Goal: Browse casually

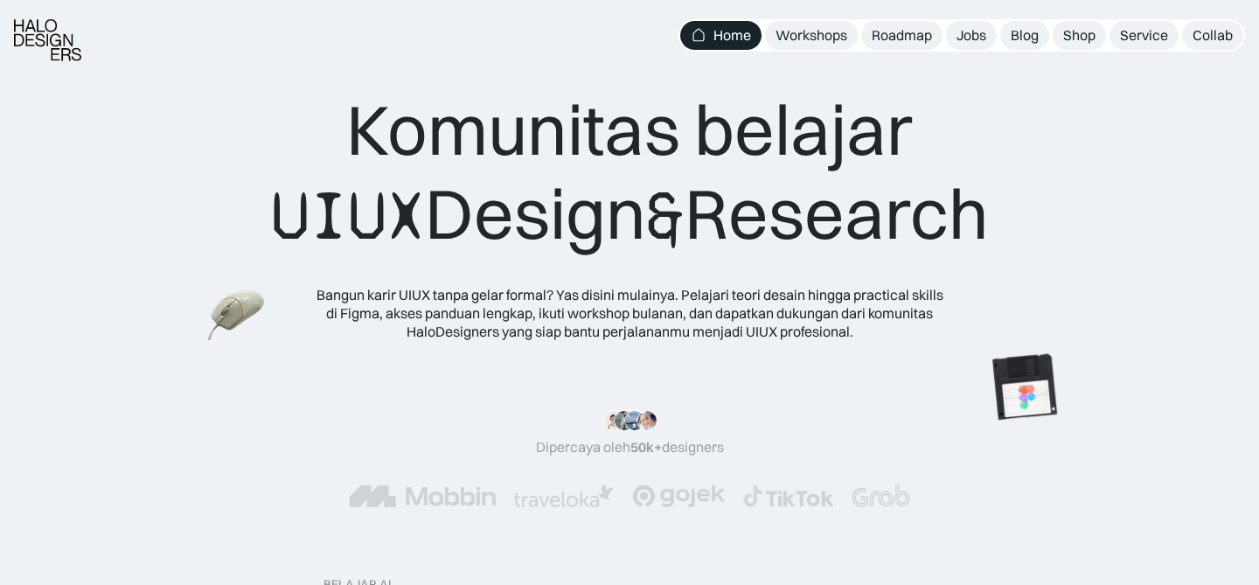
scroll to position [10, 0]
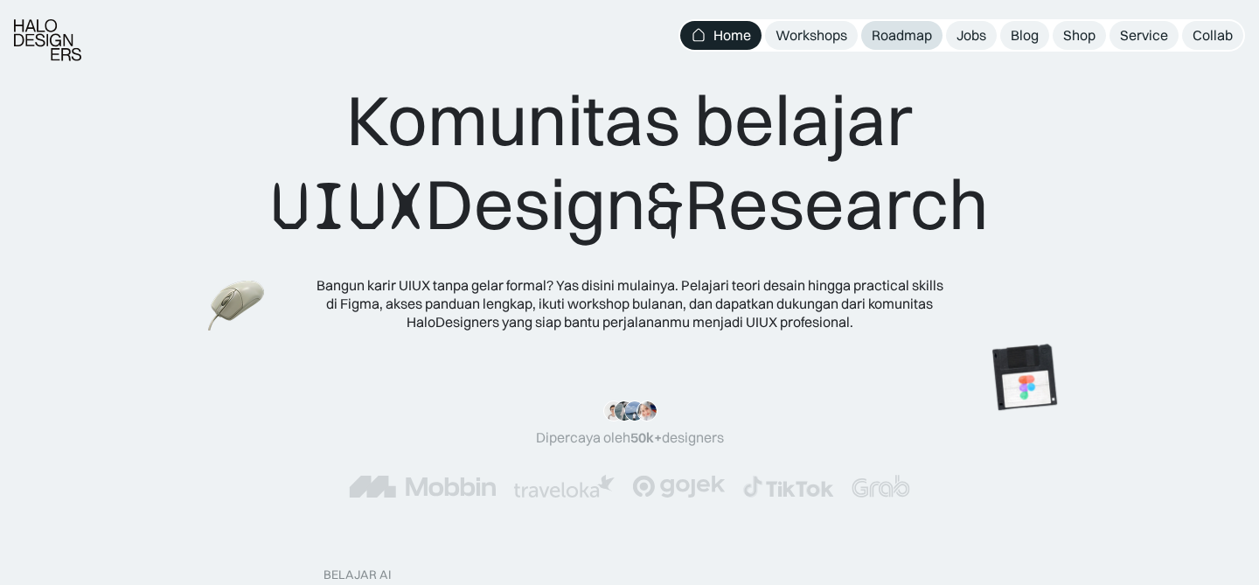
click at [887, 31] on div "Roadmap" at bounding box center [901, 35] width 60 height 18
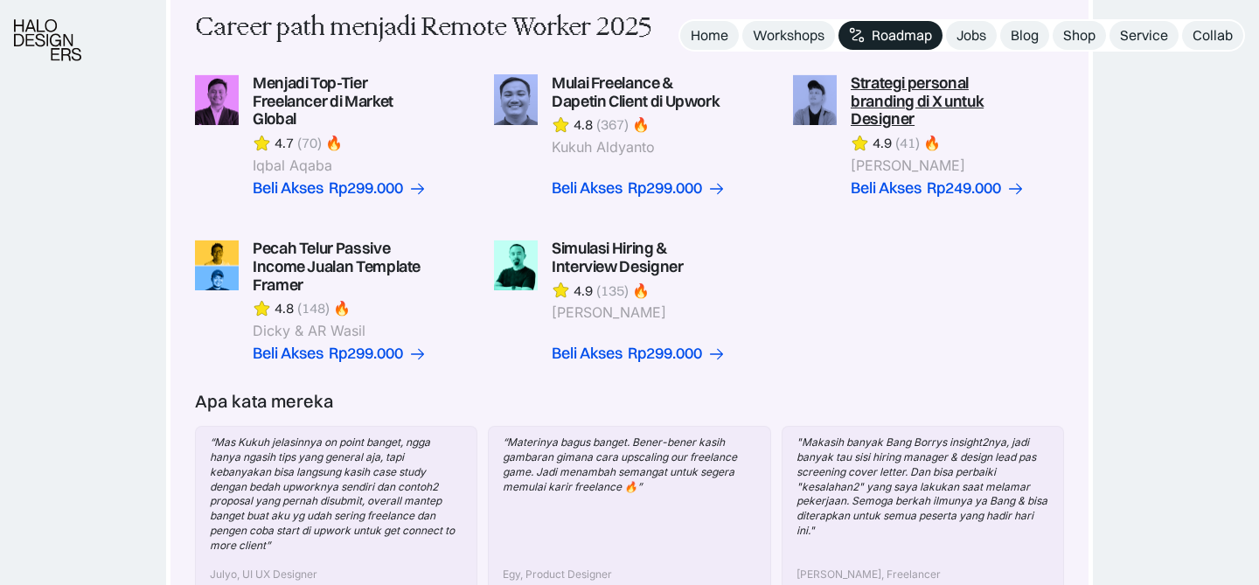
scroll to position [513, 0]
click at [963, 29] on div "Jobs" at bounding box center [971, 35] width 30 height 18
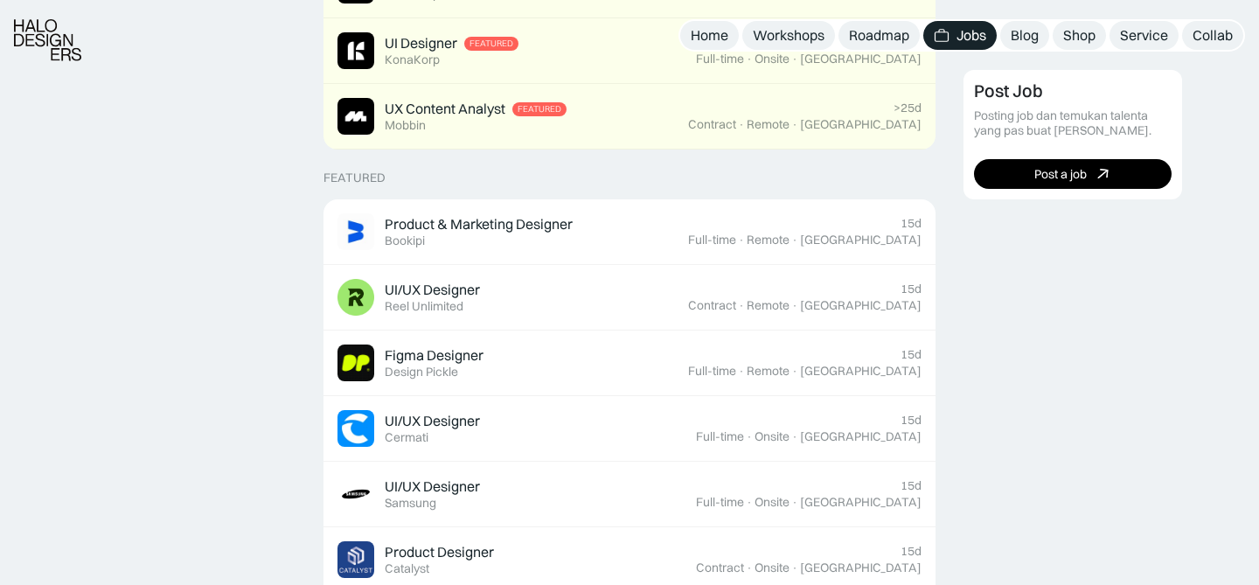
scroll to position [551, 0]
click at [1080, 48] on link "Shop" at bounding box center [1078, 35] width 53 height 29
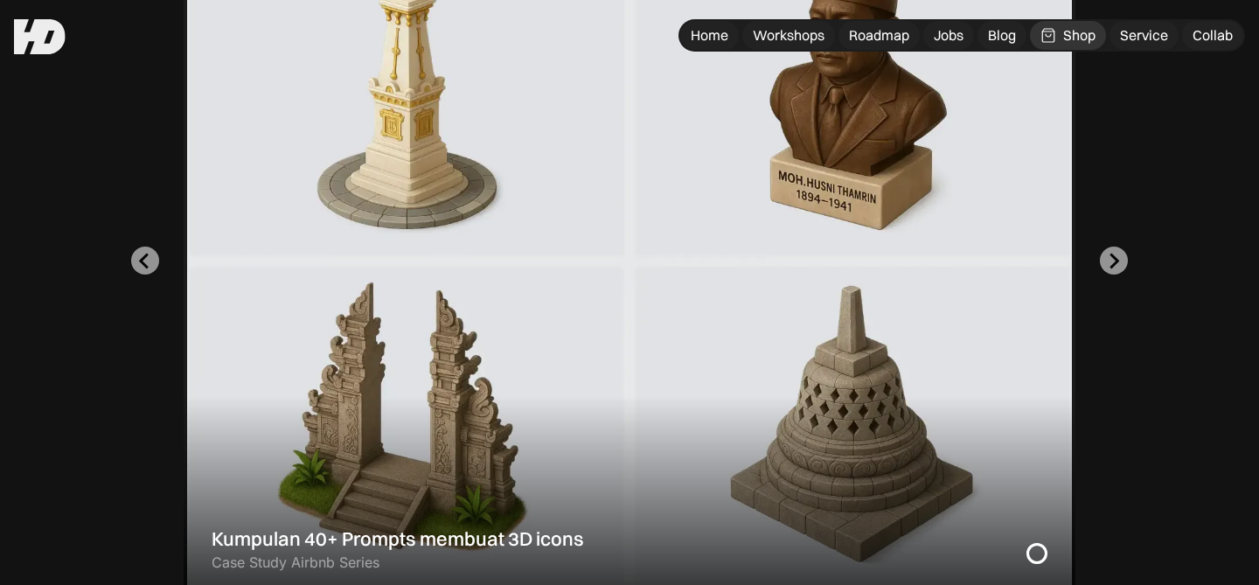
scroll to position [607, 0]
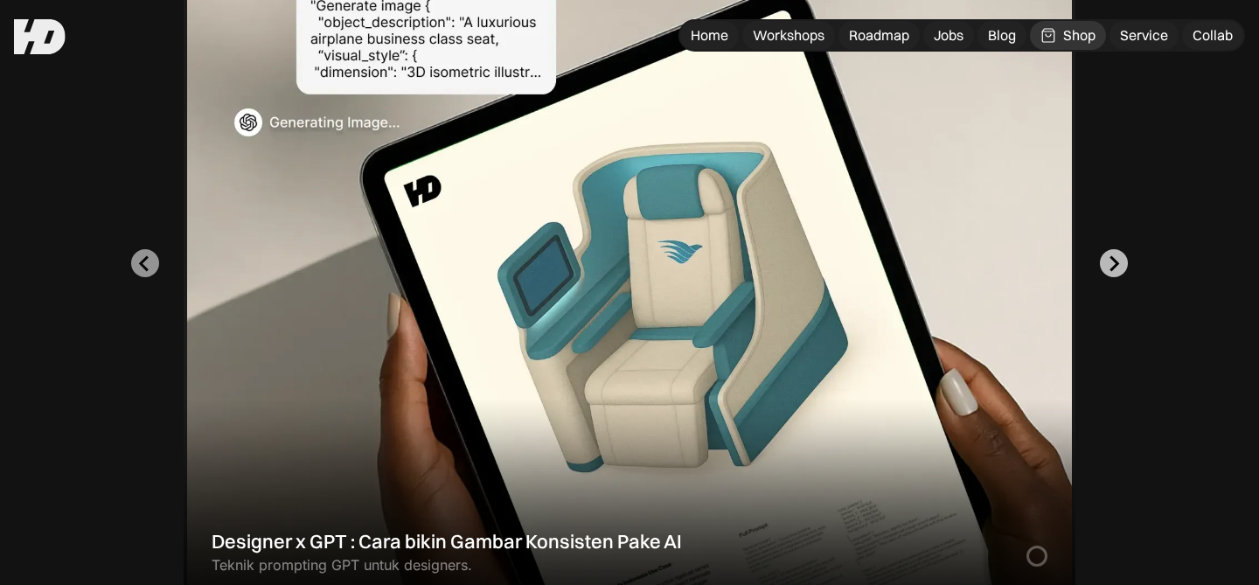
click at [1106, 267] on icon "Next slide" at bounding box center [1113, 263] width 17 height 17
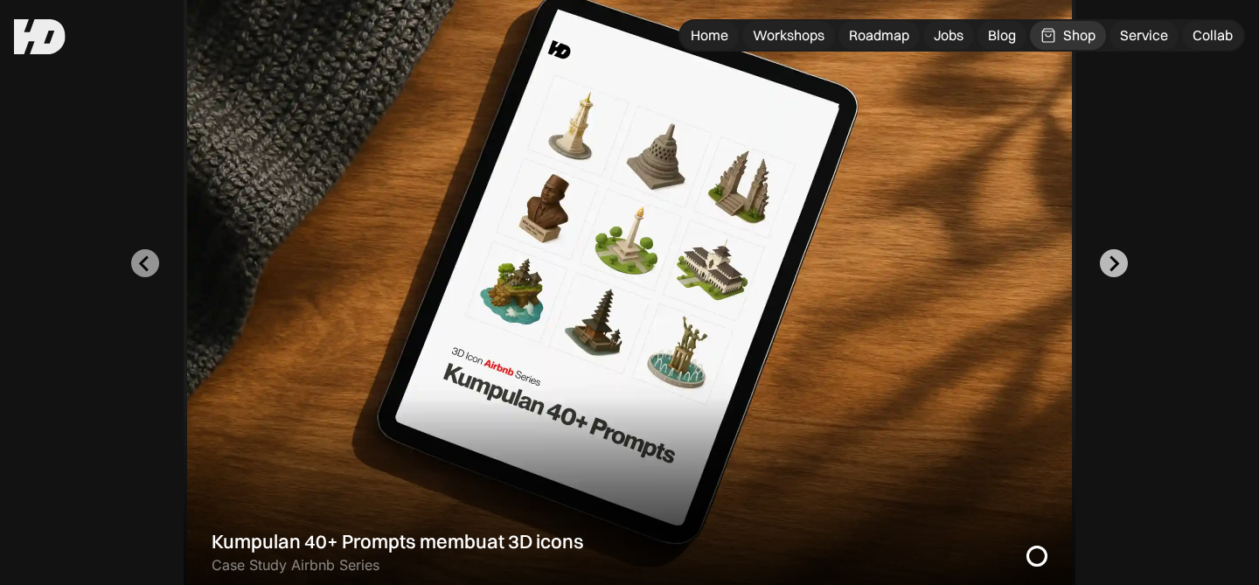
click at [1106, 267] on icon "Go to first slide" at bounding box center [1113, 263] width 17 height 17
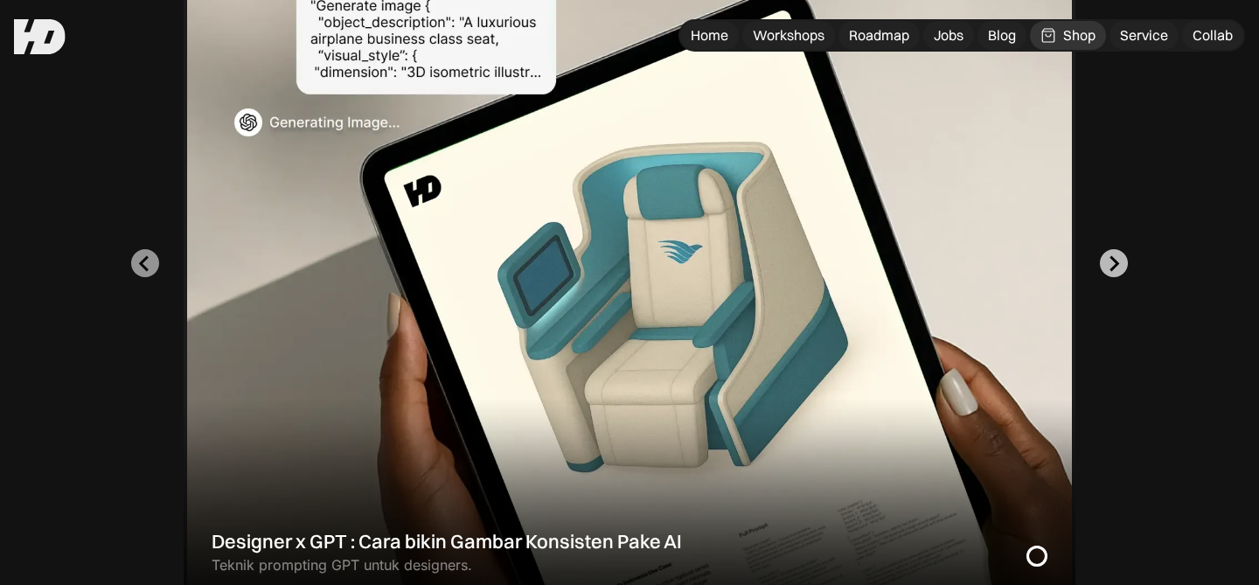
click at [1106, 267] on icon "Next slide" at bounding box center [1113, 263] width 17 height 17
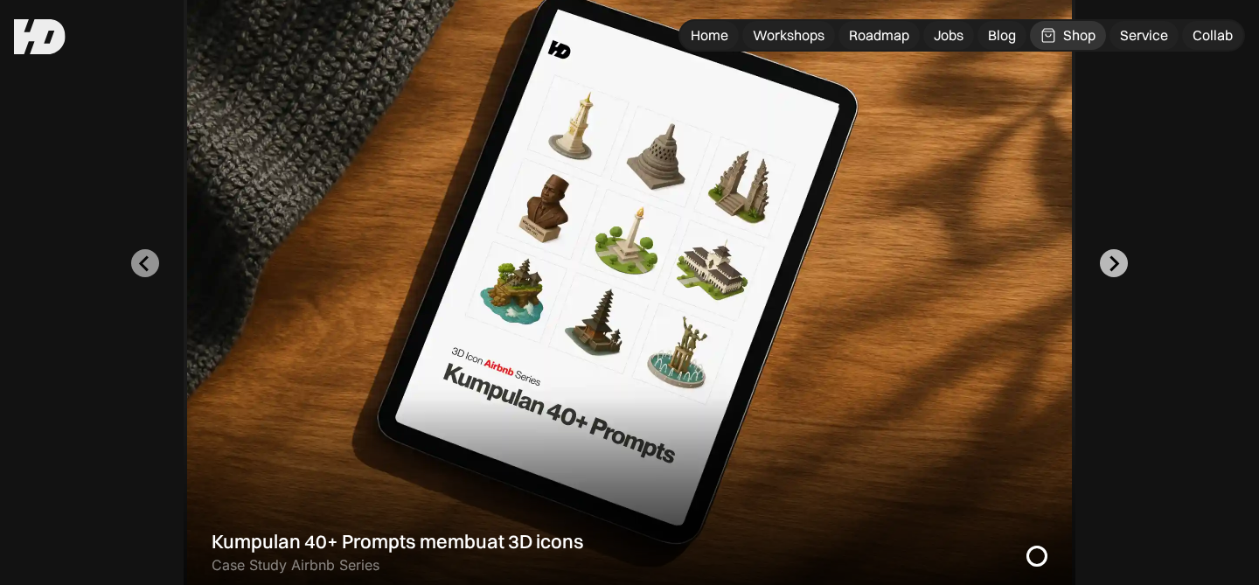
click at [1106, 267] on icon "Go to first slide" at bounding box center [1113, 263] width 17 height 17
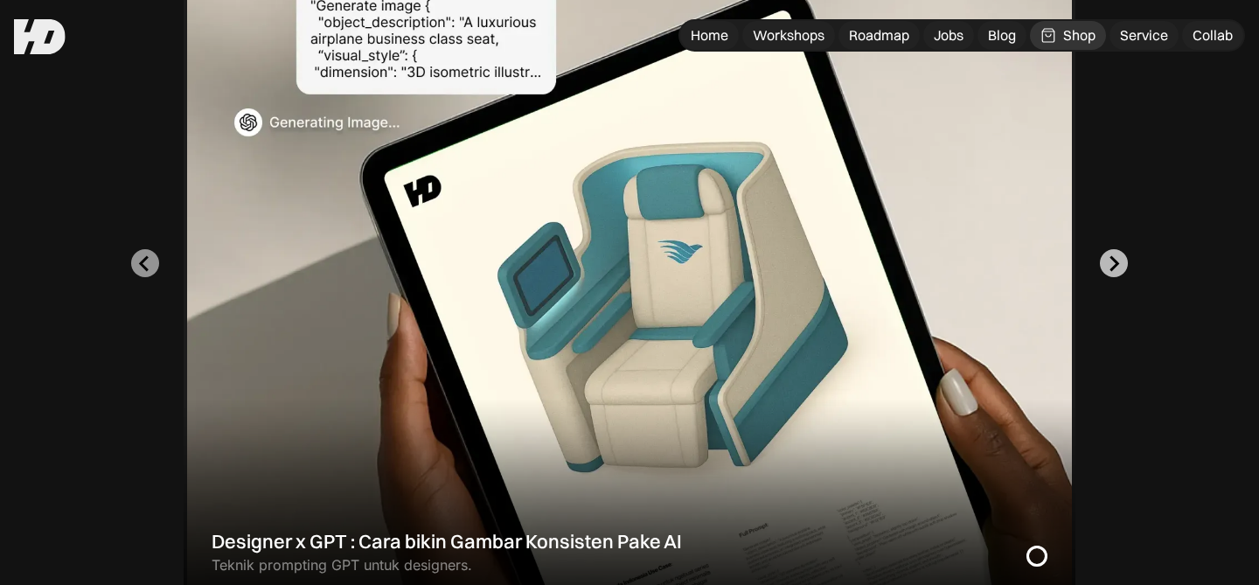
click at [1106, 267] on icon "Next slide" at bounding box center [1113, 263] width 17 height 17
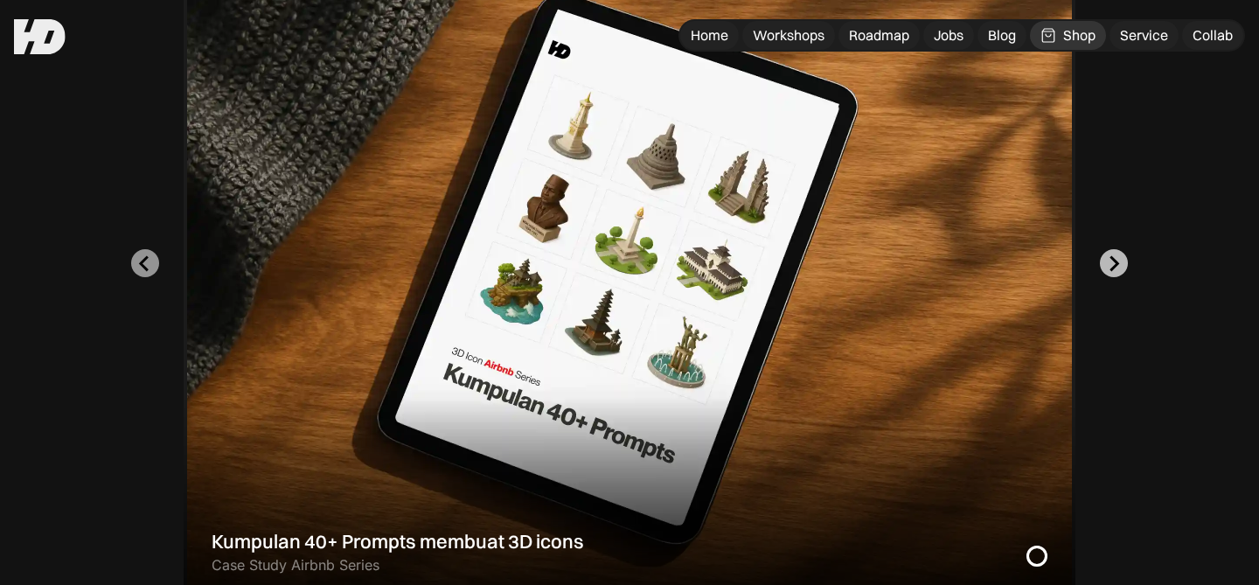
click at [1106, 267] on icon "Go to first slide" at bounding box center [1113, 263] width 17 height 17
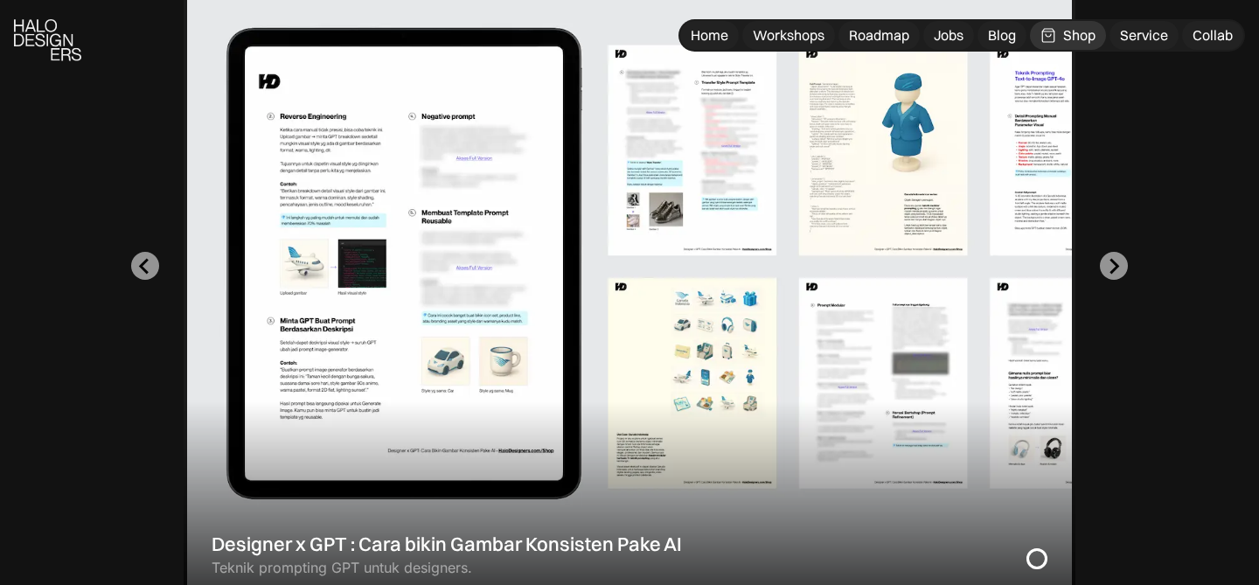
scroll to position [606, 0]
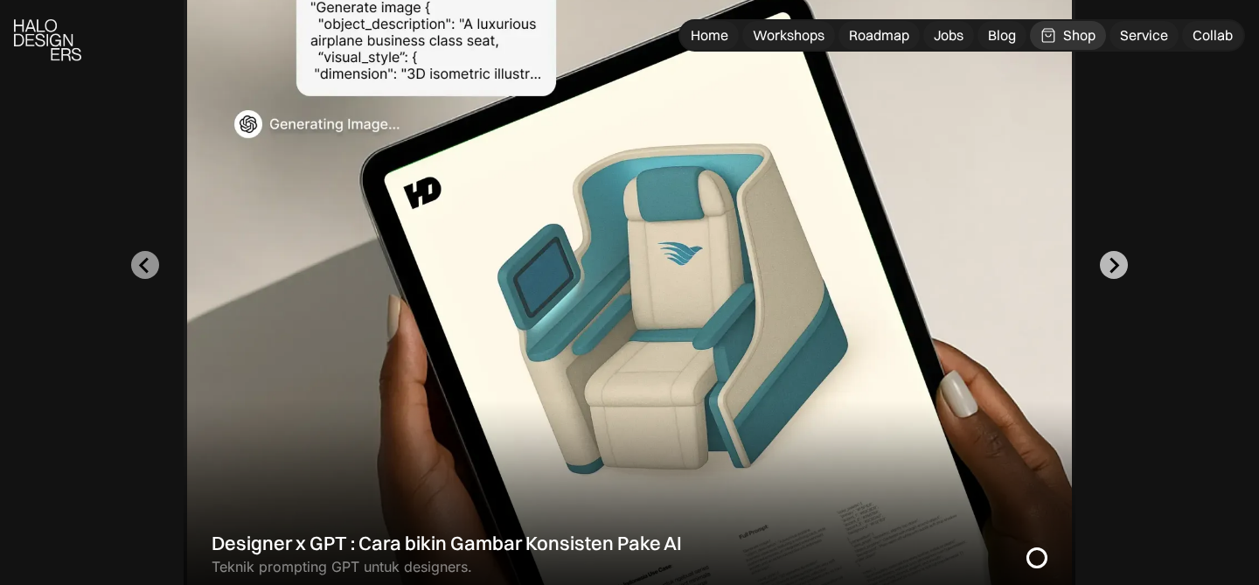
click at [1109, 269] on icon "Next slide" at bounding box center [1113, 265] width 17 height 17
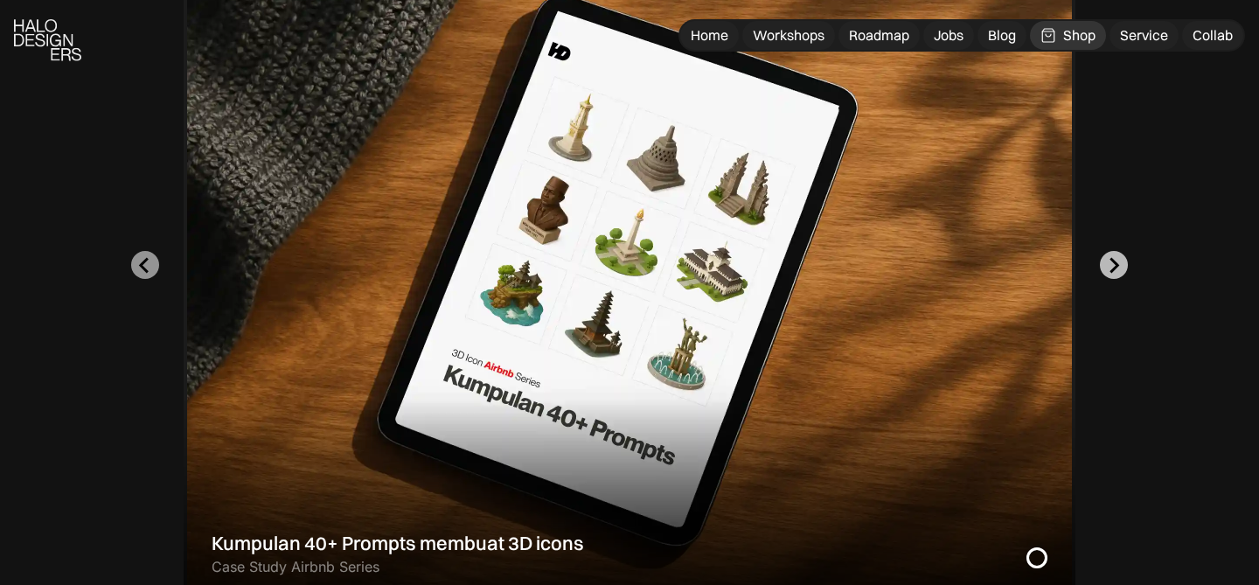
click at [1109, 269] on icon "Go to first slide" at bounding box center [1113, 265] width 17 height 17
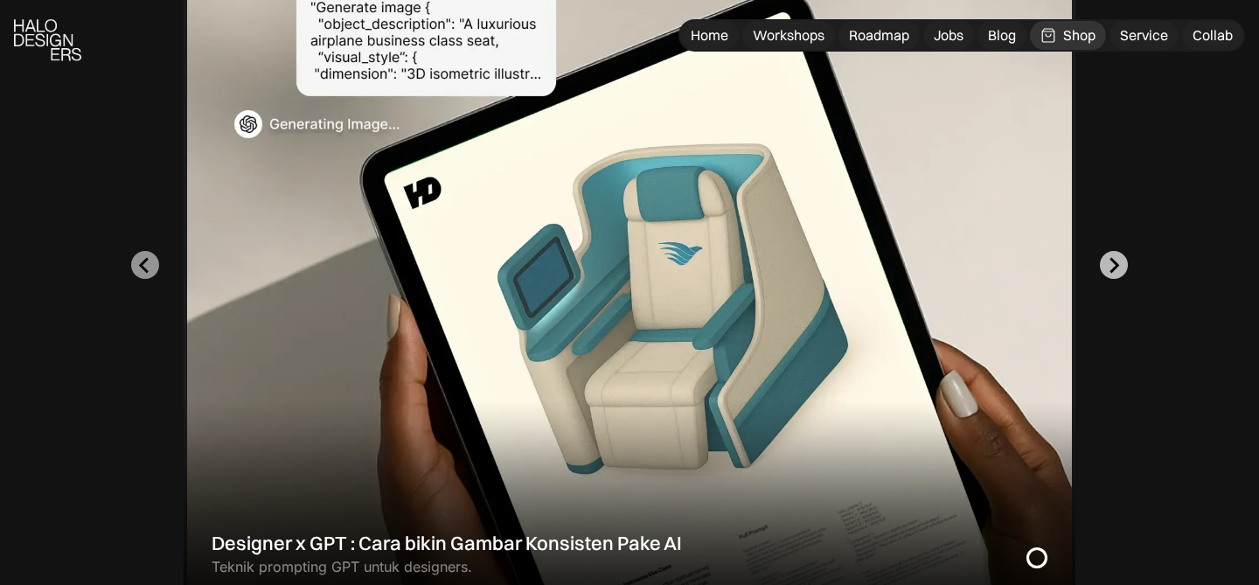
click at [1109, 269] on icon "Next slide" at bounding box center [1113, 265] width 17 height 17
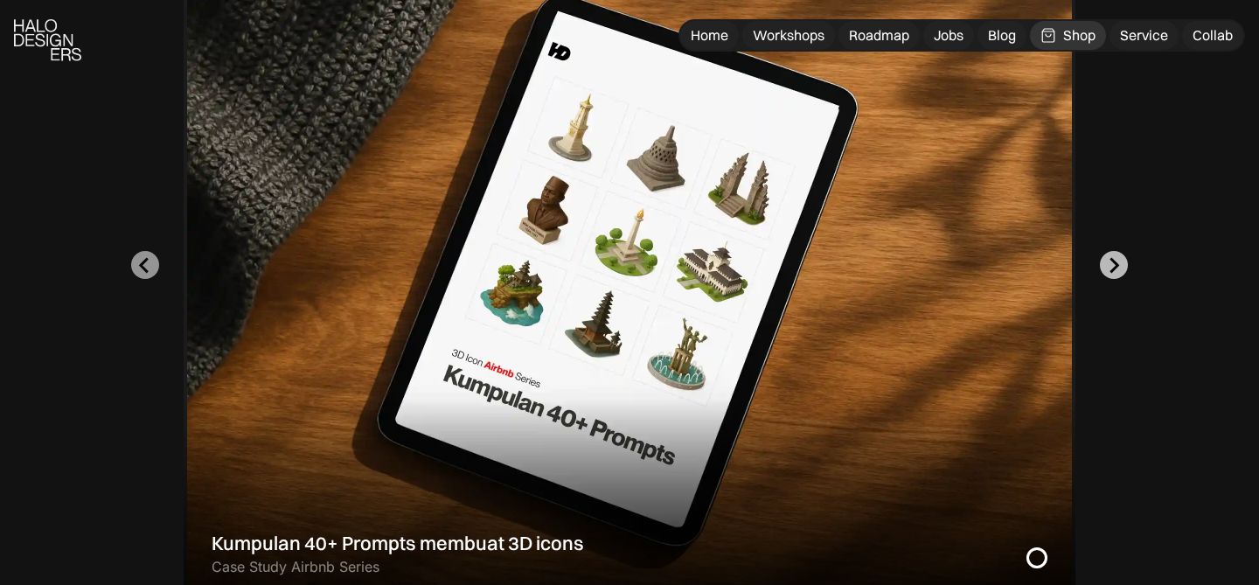
click at [1109, 269] on icon "Go to first slide" at bounding box center [1113, 265] width 17 height 17
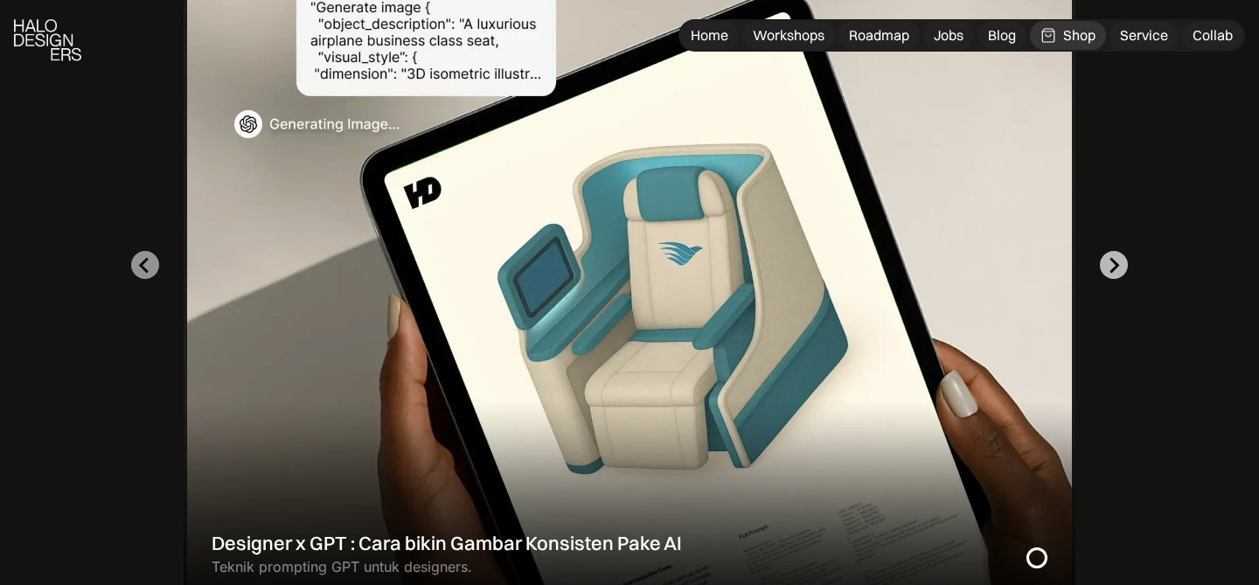
click at [1109, 269] on icon "Go to first slide" at bounding box center [1113, 265] width 17 height 17
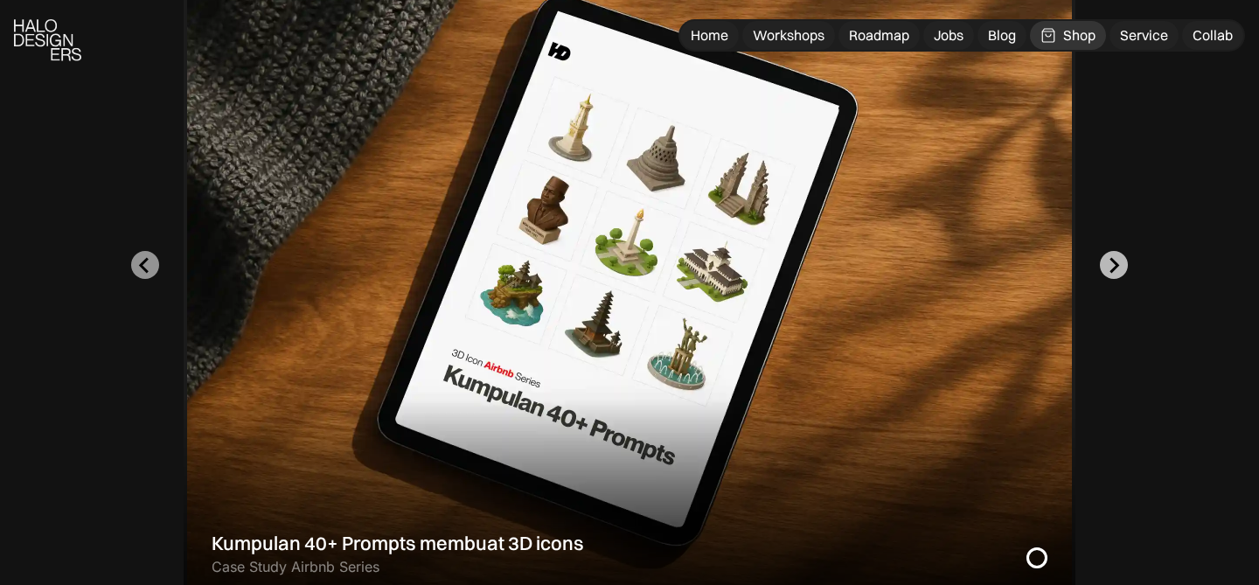
click at [1109, 269] on icon "Go to first slide" at bounding box center [1113, 265] width 17 height 17
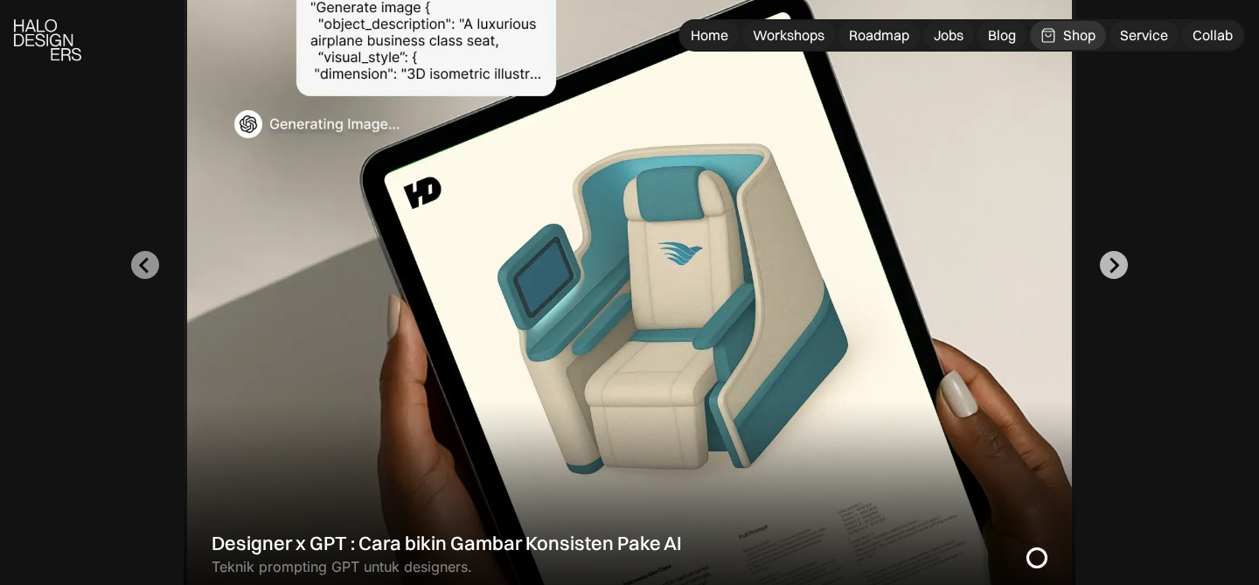
click at [1109, 269] on icon "Go to first slide" at bounding box center [1113, 265] width 17 height 17
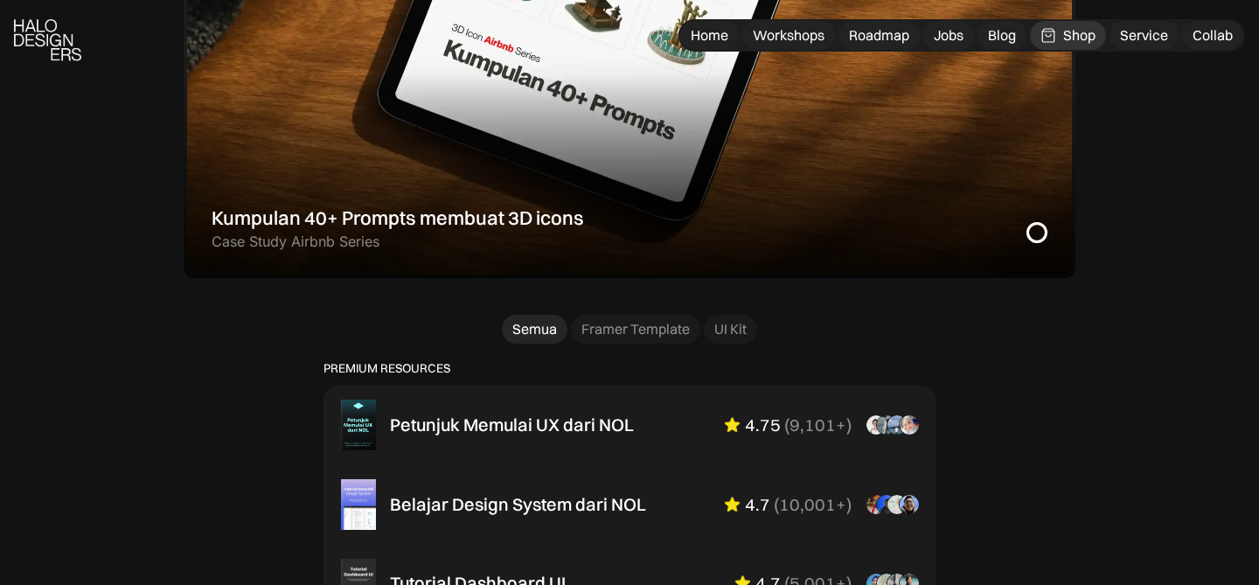
scroll to position [932, 0]
click at [729, 329] on div "UI Kit" at bounding box center [730, 328] width 32 height 18
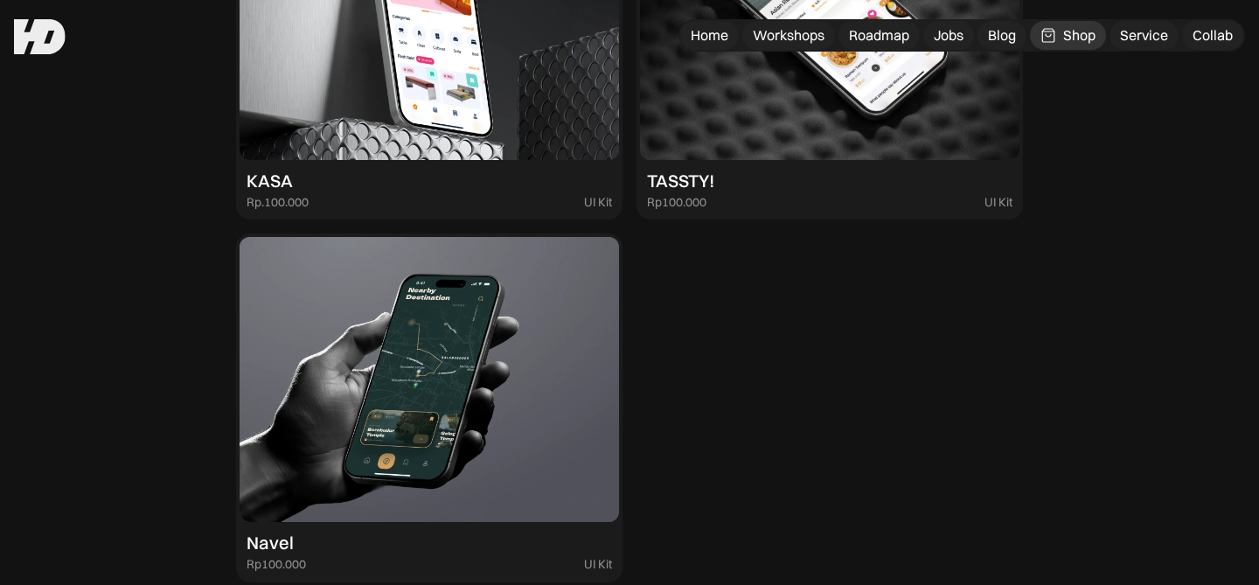
scroll to position [1217, 0]
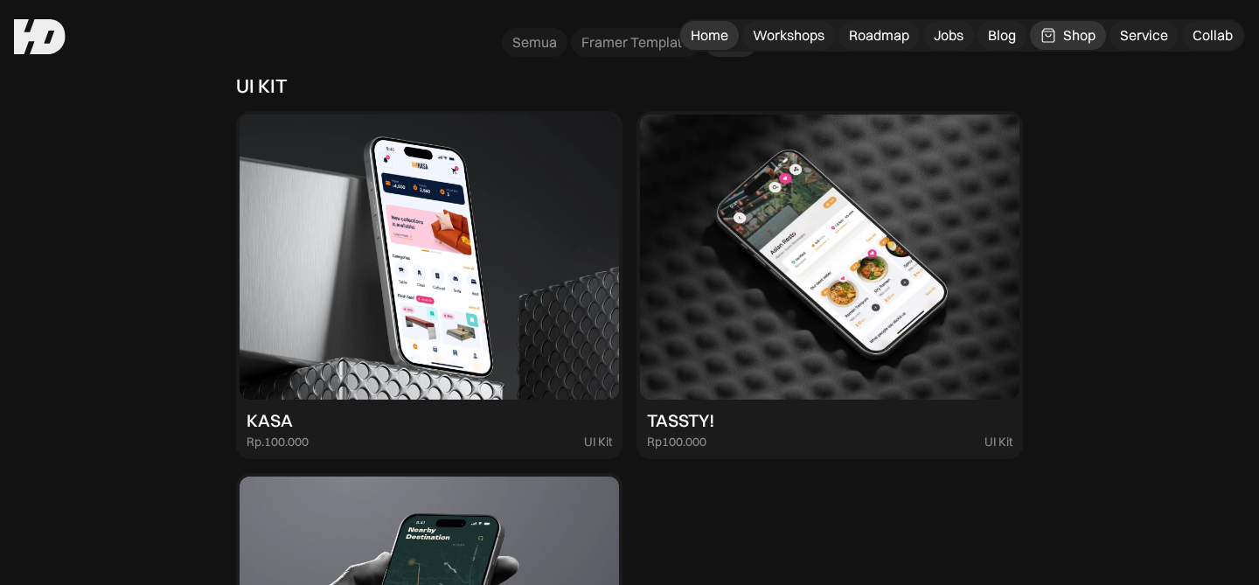
click at [725, 45] on link "Home" at bounding box center [709, 35] width 59 height 29
